Goal: Task Accomplishment & Management: Use online tool/utility

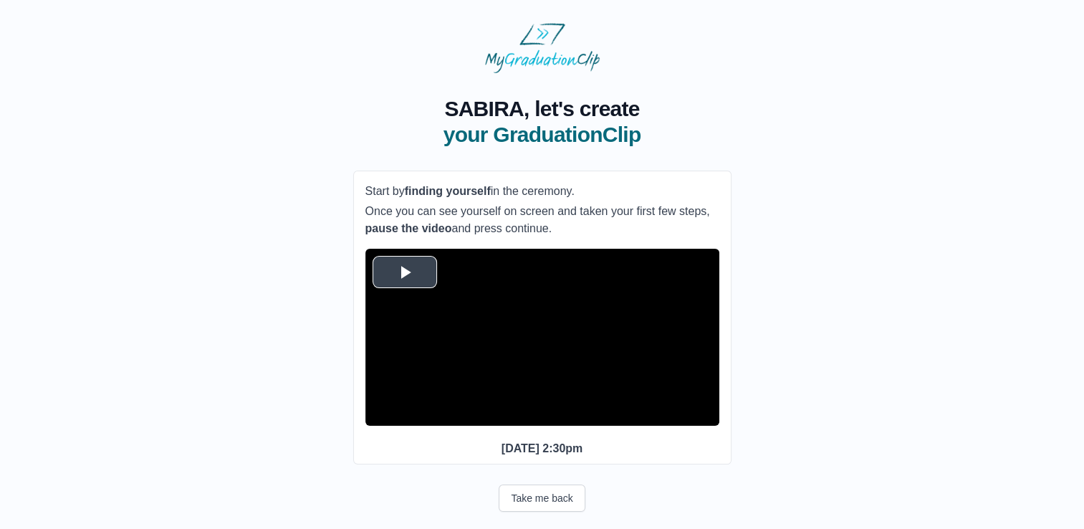
click at [405, 272] on span "Video Player" at bounding box center [405, 272] width 0 height 0
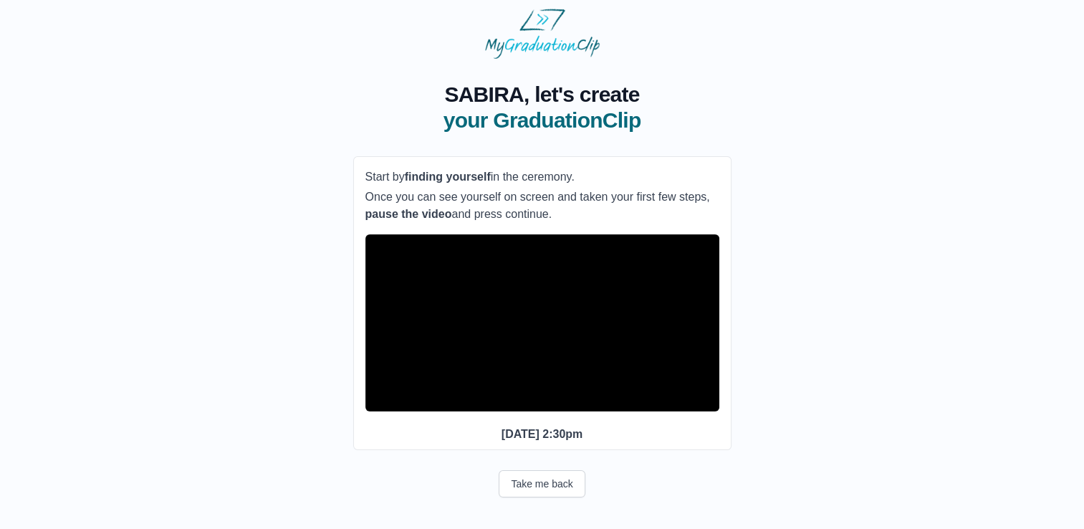
scroll to position [40, 0]
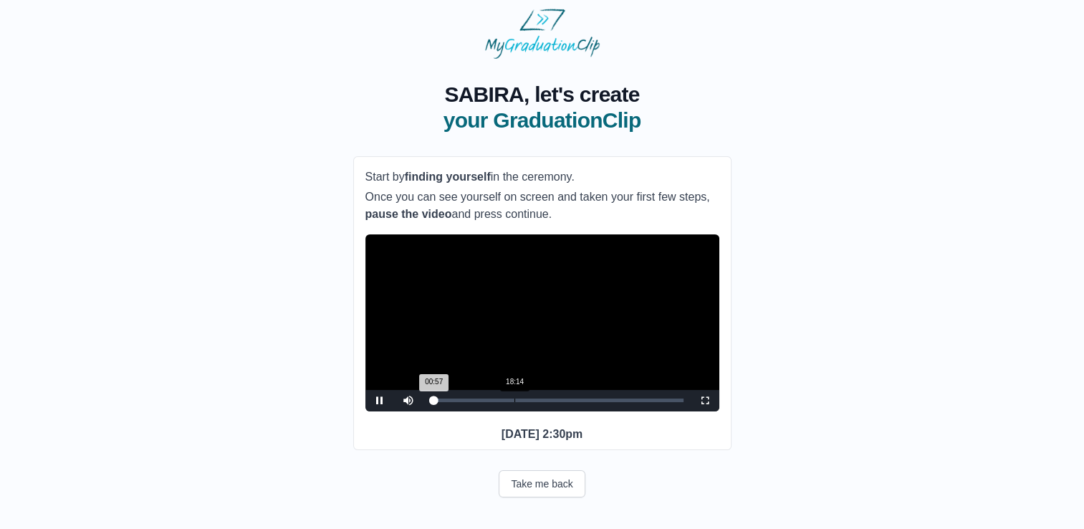
click at [514, 398] on div "Loaded : 0% 18:14 00:57 Progress : 0%" at bounding box center [557, 400] width 254 height 4
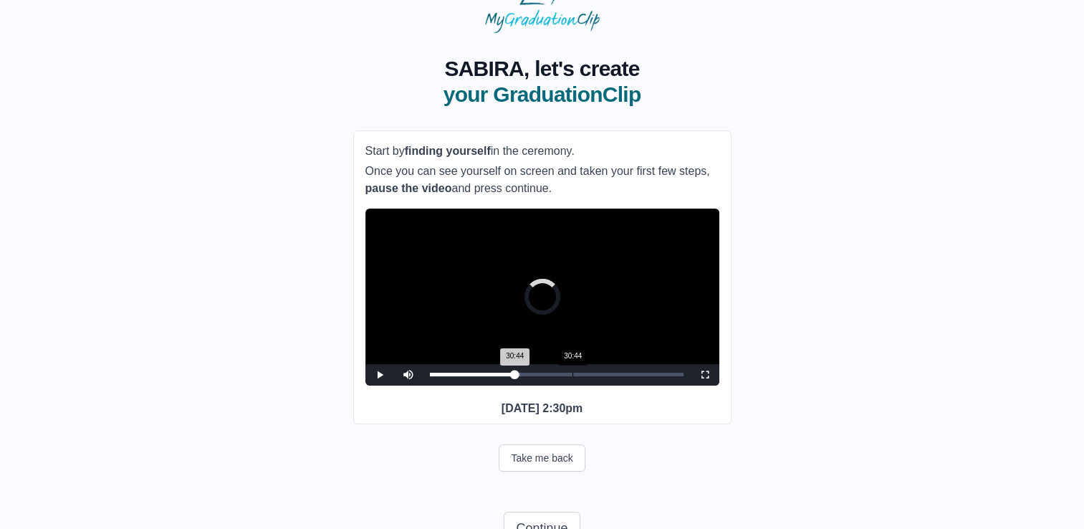
click at [572, 385] on div "Loaded : 0% 30:44 30:44 Progress : 0%" at bounding box center [557, 374] width 268 height 21
click at [595, 376] on div "35:41" at bounding box center [595, 375] width 1 height 4
click at [622, 385] on div "Loaded : 0% 41:33 35:43 Progress : 0%" at bounding box center [557, 374] width 268 height 21
click at [637, 376] on div "44:39" at bounding box center [637, 375] width 1 height 4
click at [653, 385] on div "Loaded : 0% 48:12 48:12 Progress : 0%" at bounding box center [557, 374] width 268 height 21
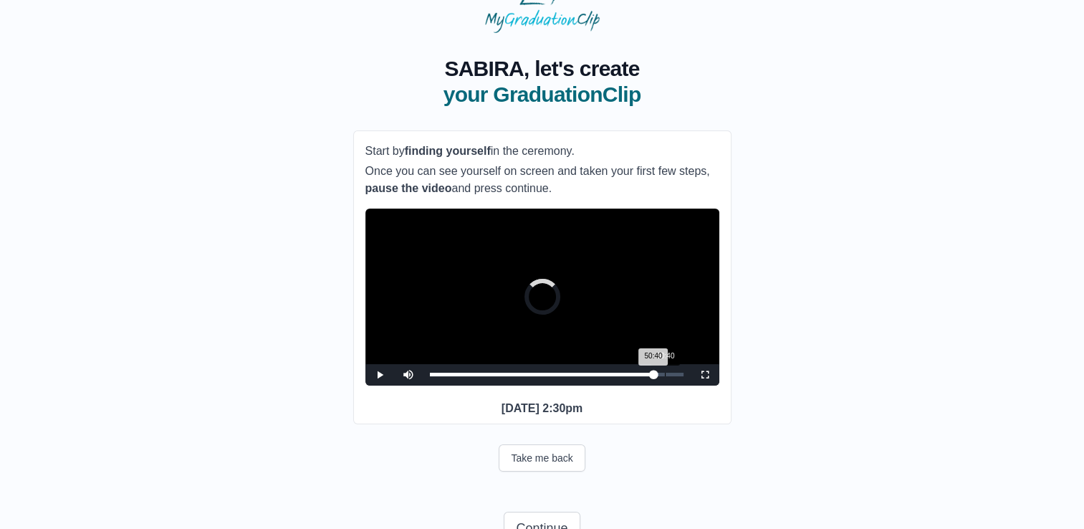
click at [665, 376] on div "50:40" at bounding box center [665, 375] width 1 height 4
click at [380, 375] on span "Video Player" at bounding box center [380, 375] width 0 height 0
